Goal: Task Accomplishment & Management: Manage account settings

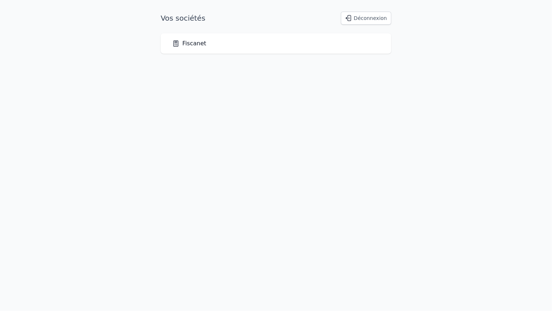
click at [194, 45] on link "Fiscanet" at bounding box center [189, 43] width 34 height 9
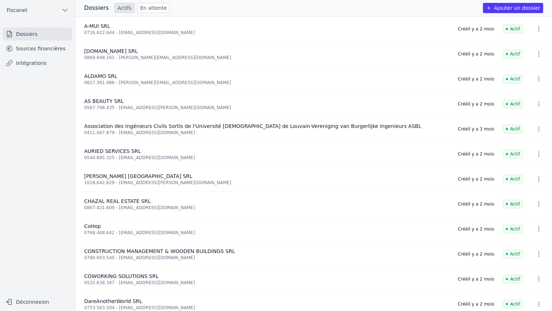
click at [29, 50] on link "Sources financières" at bounding box center [37, 48] width 69 height 13
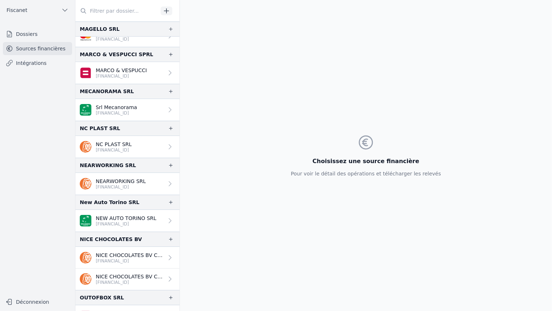
scroll to position [1069, 0]
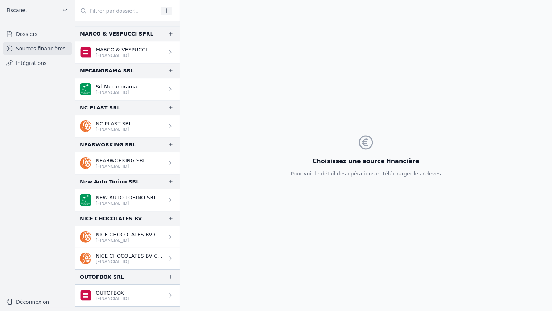
click at [126, 201] on p "[FINANCIAL_ID]" at bounding box center [126, 204] width 61 height 6
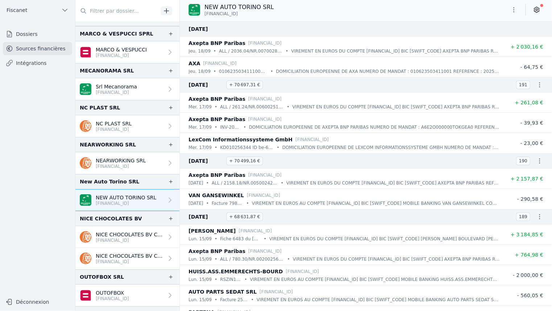
click at [515, 11] on icon "button" at bounding box center [513, 9] width 7 height 7
click at [537, 8] on div at bounding box center [276, 155] width 552 height 311
click at [537, 8] on icon at bounding box center [536, 9] width 7 height 7
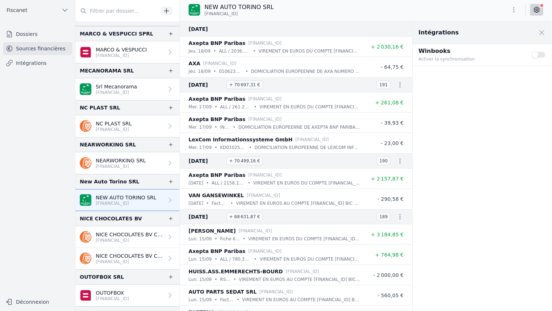
click at [538, 55] on button "Use setting" at bounding box center [539, 54] width 15 height 7
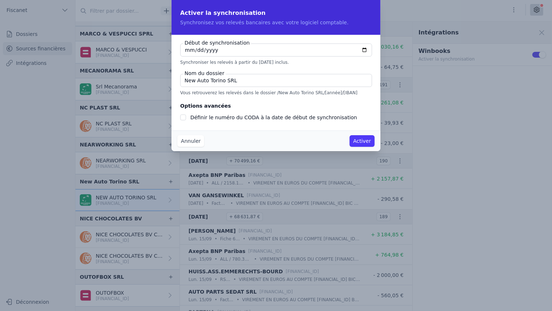
type input "[DATE]"
checkbox input "false"
type input "[DATE]"
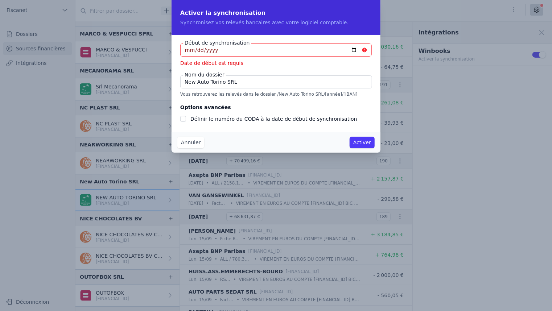
type input "[DATE]"
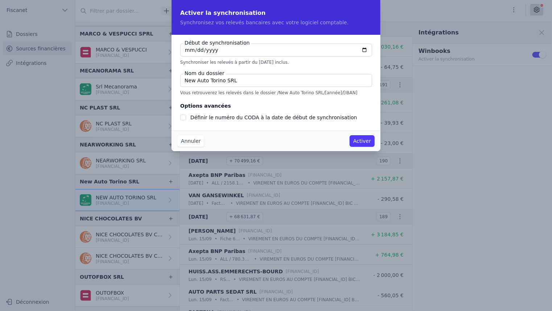
click at [181, 118] on input "Définir le numéro du CODA à la date de début de synchronisation" at bounding box center [183, 118] width 6 height 6
checkbox input "true"
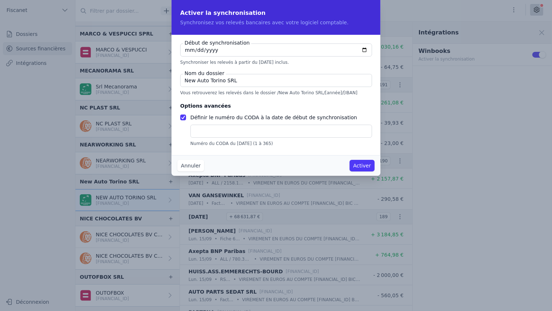
click at [244, 136] on input "text" at bounding box center [281, 131] width 182 height 13
type input "157"
click at [363, 166] on button "Activer" at bounding box center [362, 166] width 25 height 12
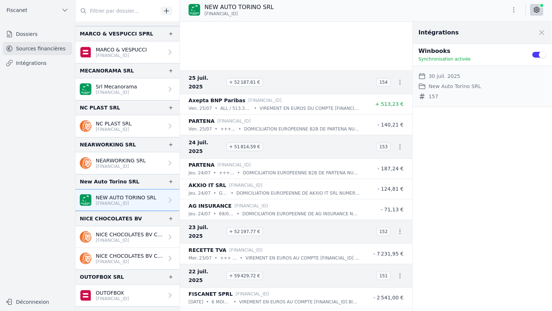
scroll to position [2601, 0]
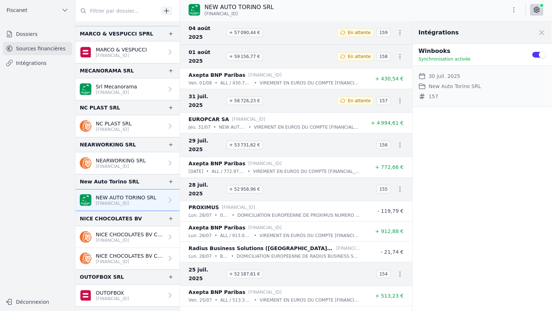
click at [22, 32] on link "Dossiers" at bounding box center [37, 34] width 69 height 13
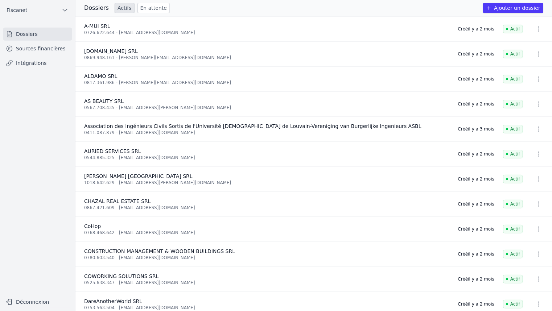
click at [139, 7] on link "En attente" at bounding box center [153, 8] width 32 height 10
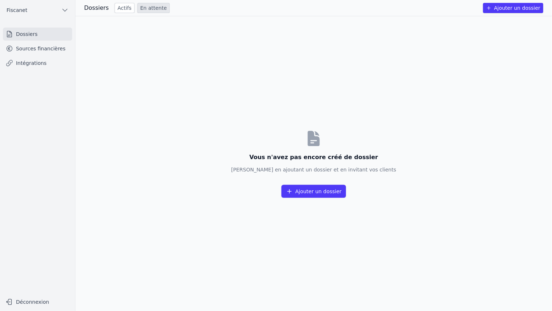
click at [116, 9] on link "Actifs" at bounding box center [125, 8] width 20 height 10
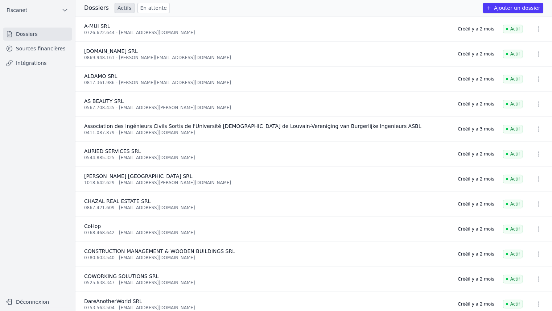
click at [44, 46] on link "Sources financières" at bounding box center [37, 48] width 69 height 13
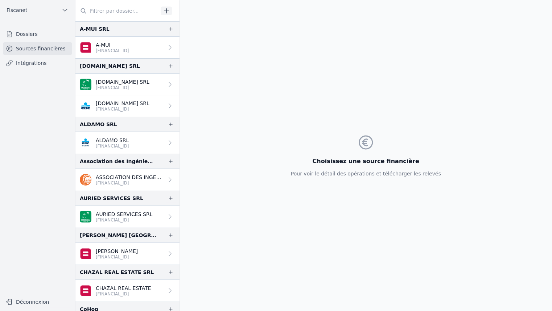
click at [38, 64] on link "Intégrations" at bounding box center [37, 63] width 69 height 13
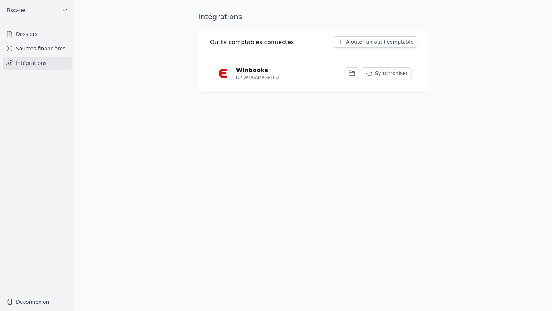
click at [397, 70] on button "Synchroniser" at bounding box center [387, 73] width 50 height 12
